Goal: Check status: Check status

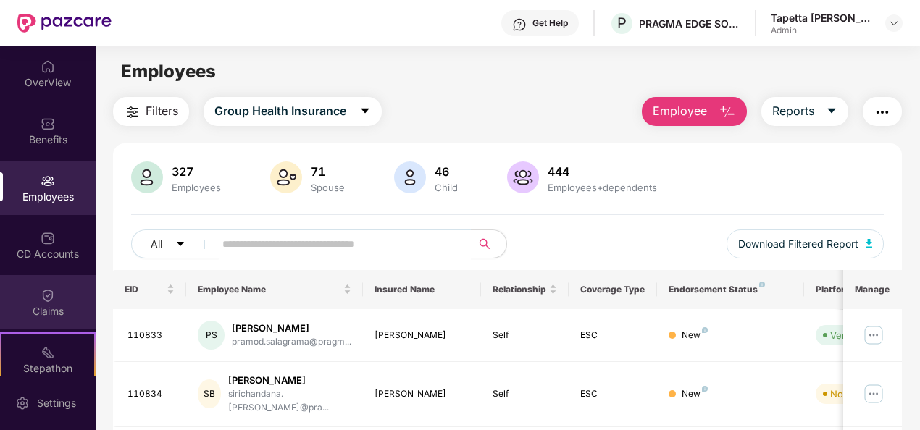
click at [36, 302] on div "Claims" at bounding box center [48, 302] width 96 height 54
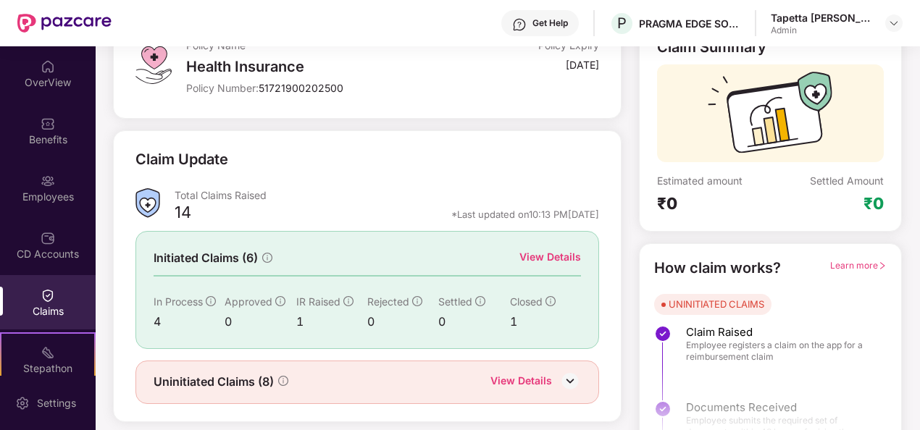
scroll to position [136, 0]
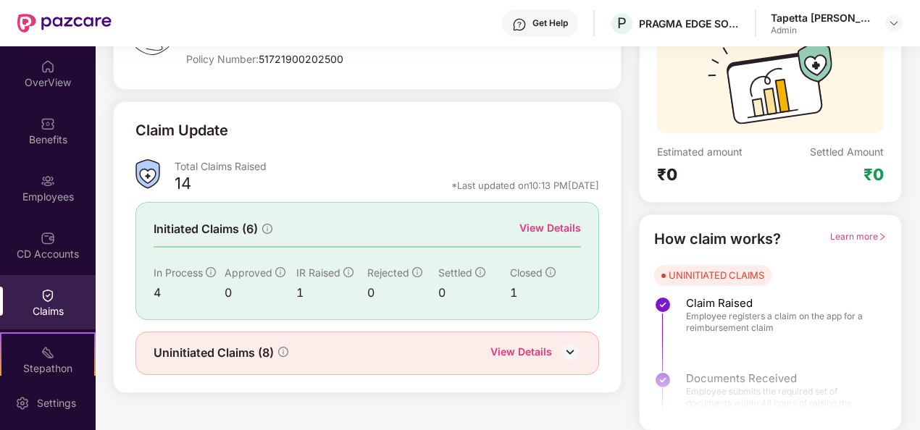
click at [540, 356] on div "View Details" at bounding box center [522, 353] width 62 height 19
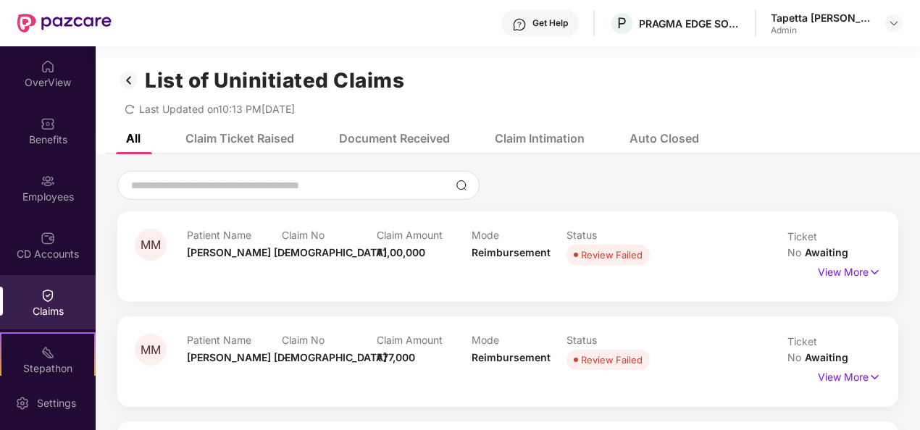
click at [232, 139] on div "Claim Ticket Raised" at bounding box center [239, 138] width 109 height 14
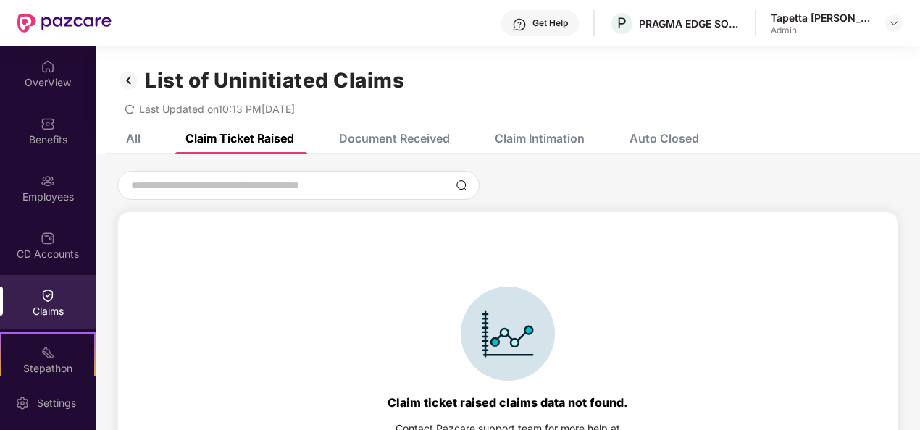
click at [128, 131] on div "All" at bounding box center [133, 138] width 14 height 14
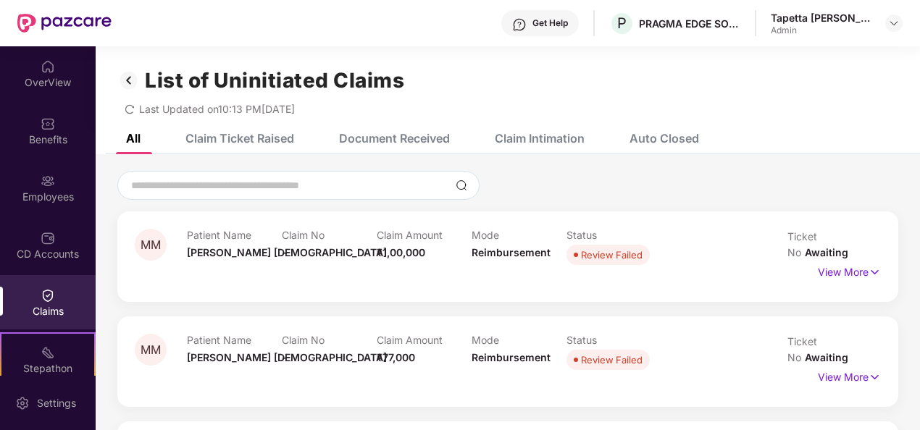
click at [133, 80] on img at bounding box center [128, 80] width 23 height 25
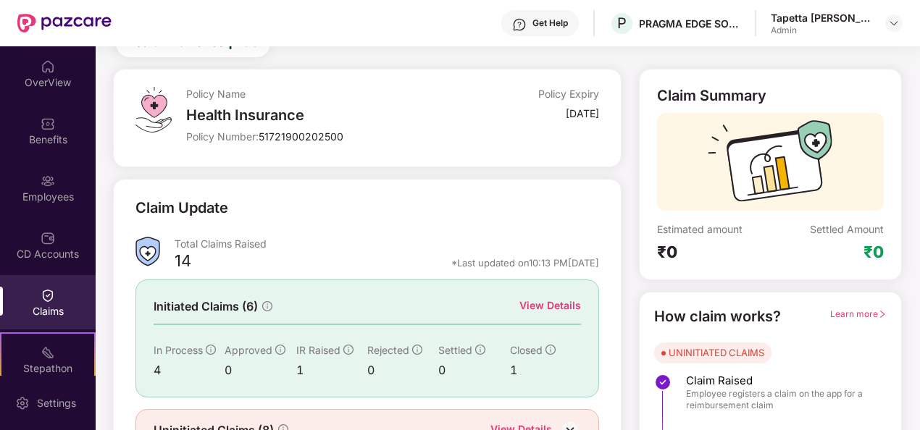
scroll to position [136, 0]
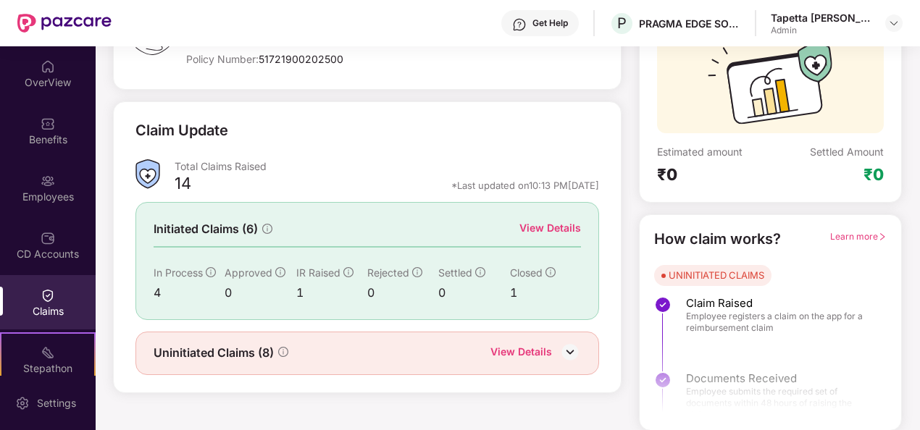
click at [540, 232] on div "View Details" at bounding box center [550, 228] width 62 height 16
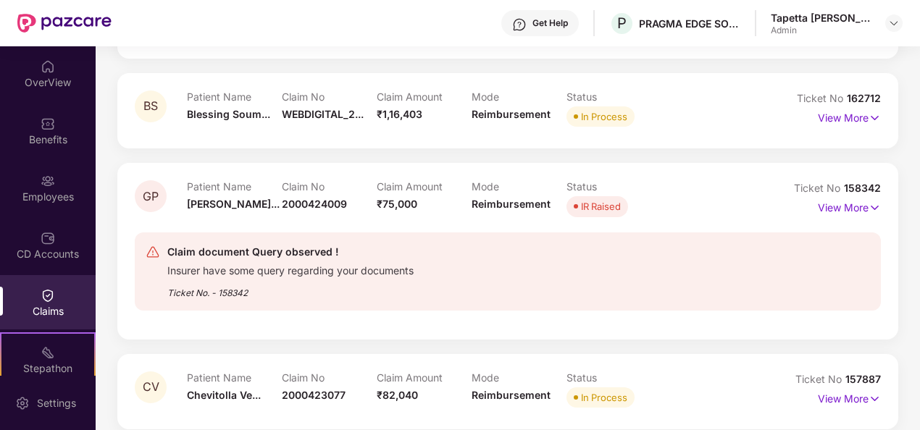
scroll to position [328, 0]
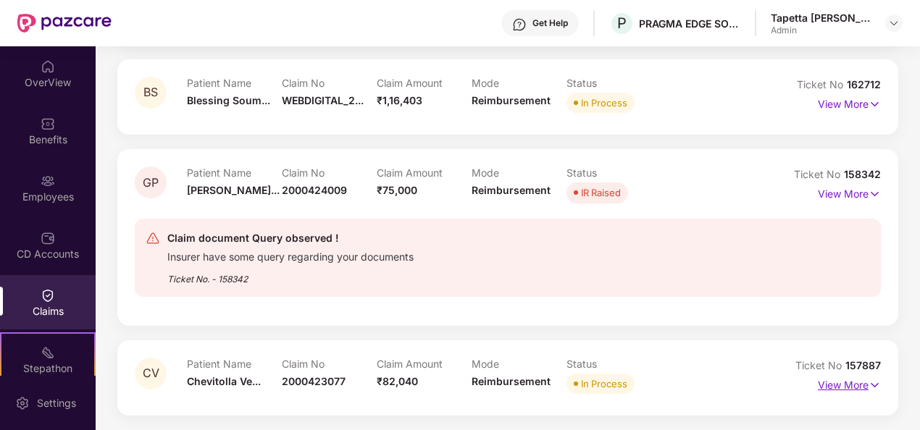
click at [844, 383] on p "View More" at bounding box center [849, 384] width 63 height 20
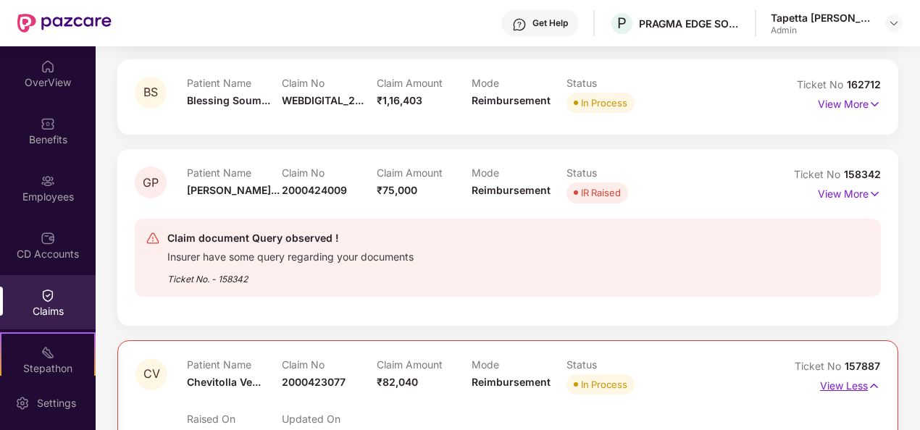
click at [846, 384] on p "View Less" at bounding box center [850, 385] width 60 height 20
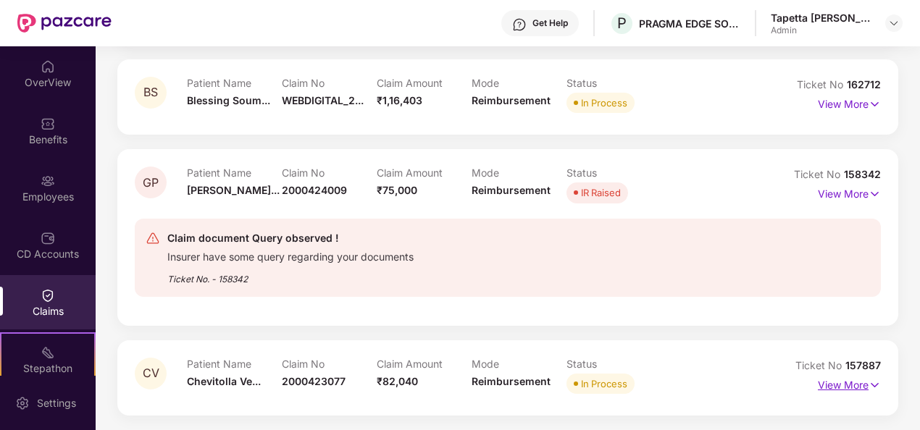
click at [854, 388] on p "View More" at bounding box center [849, 384] width 63 height 20
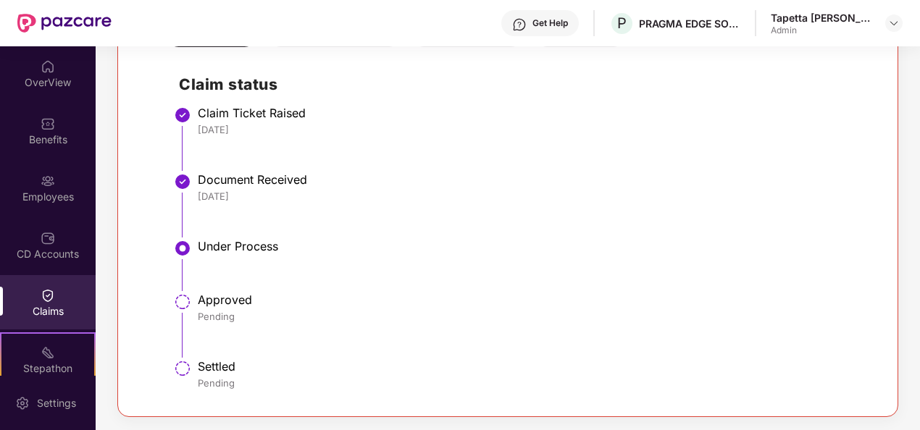
scroll to position [735, 0]
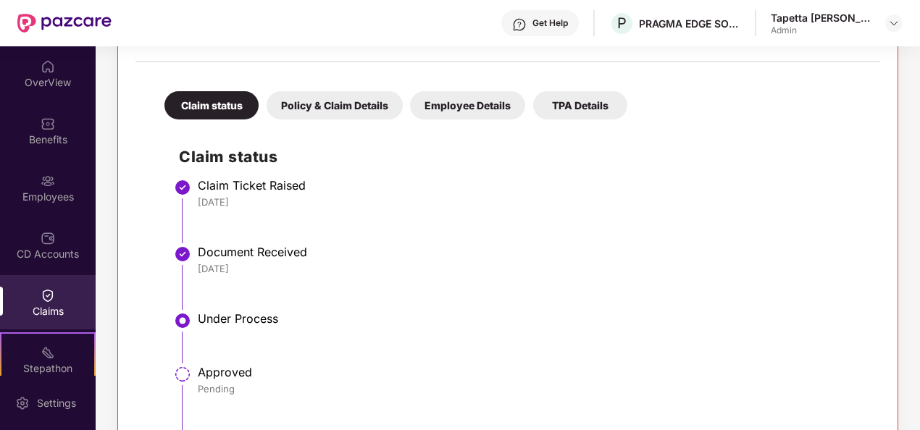
click at [304, 112] on div "Policy & Claim Details" at bounding box center [335, 105] width 136 height 28
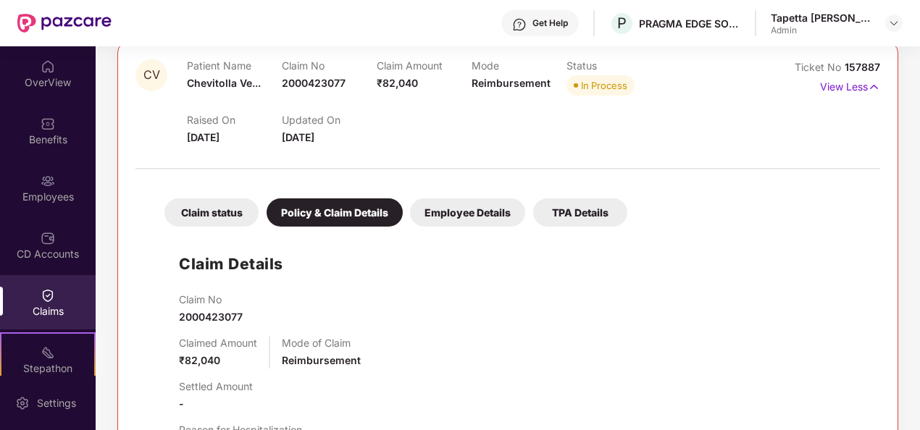
scroll to position [591, 0]
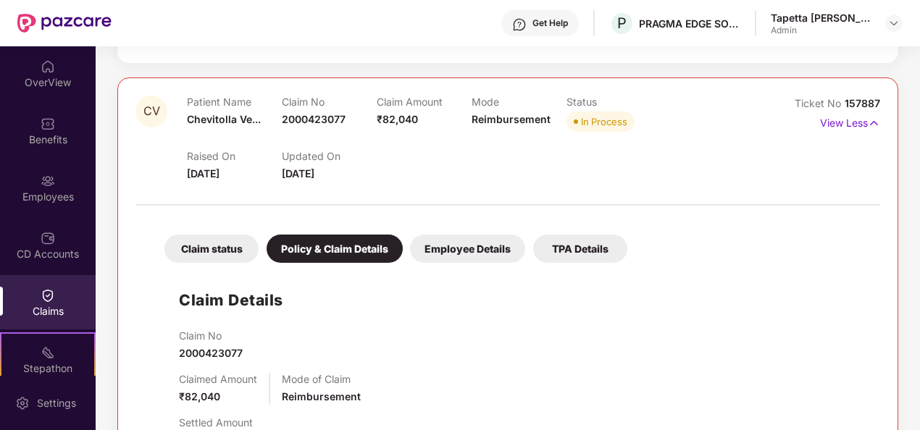
click at [458, 255] on div "Employee Details" at bounding box center [467, 249] width 115 height 28
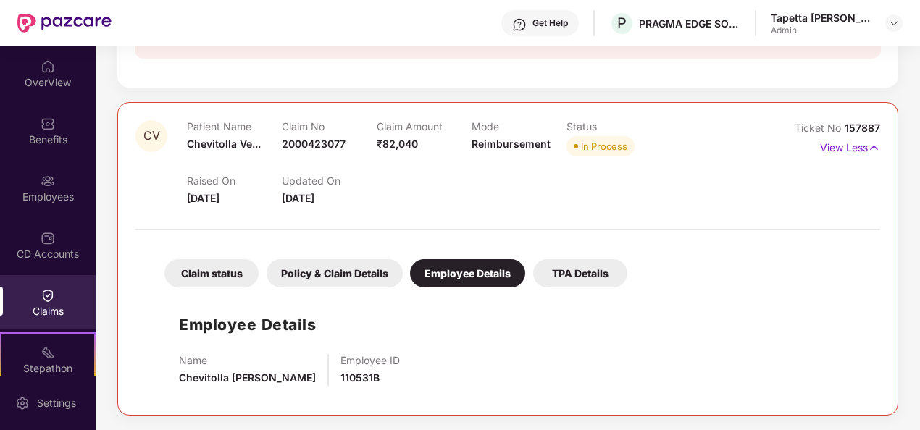
scroll to position [565, 0]
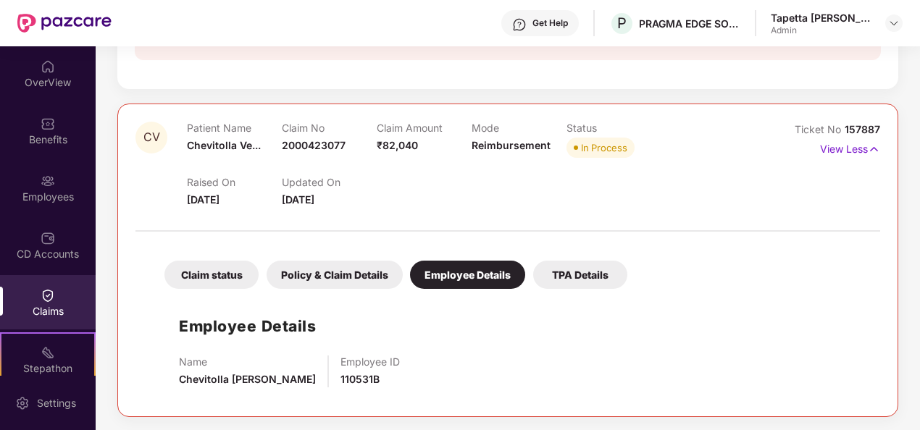
click at [590, 272] on div "TPA Details" at bounding box center [580, 275] width 94 height 28
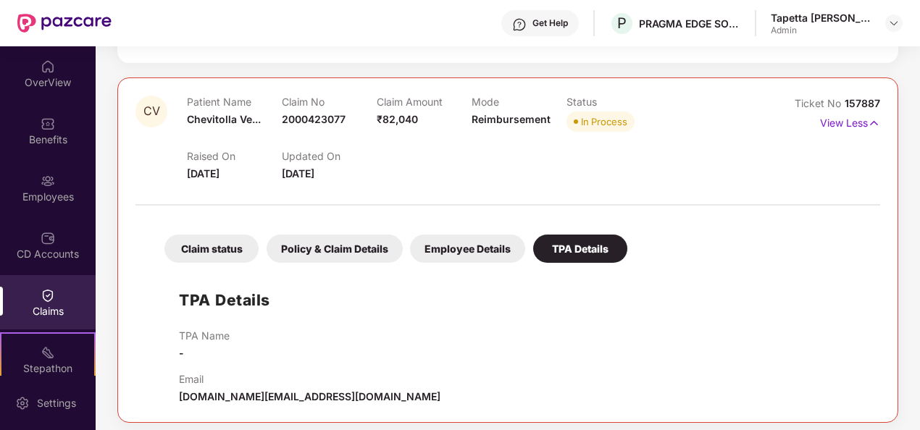
scroll to position [597, 0]
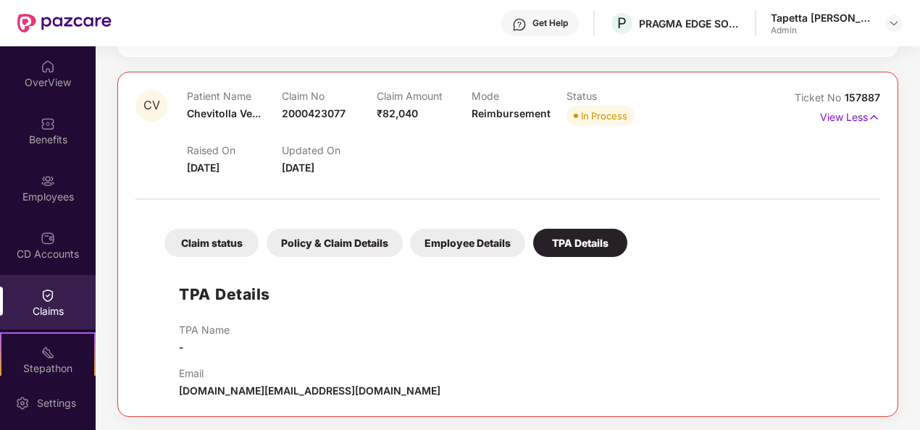
click at [433, 238] on div "Employee Details" at bounding box center [467, 243] width 115 height 28
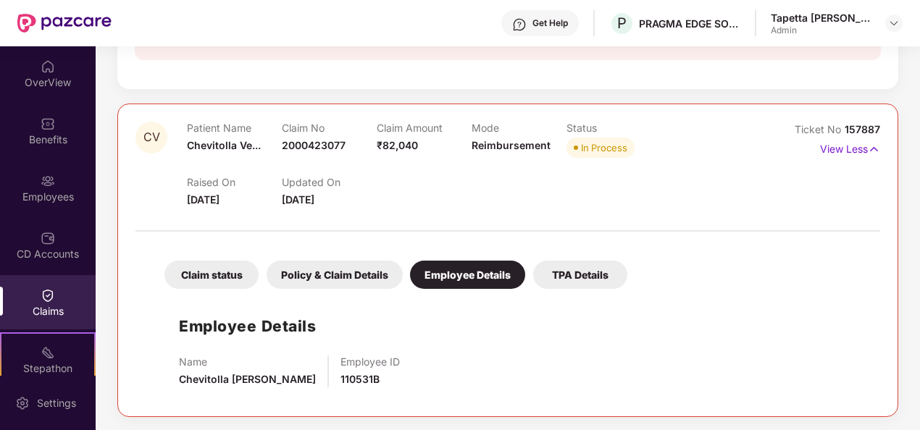
click at [519, 241] on div "Claim status Policy & Claim Details Employee Details TPA Details Employee Detai…" at bounding box center [507, 319] width 745 height 160
click at [609, 309] on div "Employee Details Name [PERSON_NAME] Employee ID 110531B" at bounding box center [508, 347] width 716 height 103
click at [591, 278] on div "TPA Details" at bounding box center [580, 275] width 94 height 28
